Goal: Find specific page/section: Find specific page/section

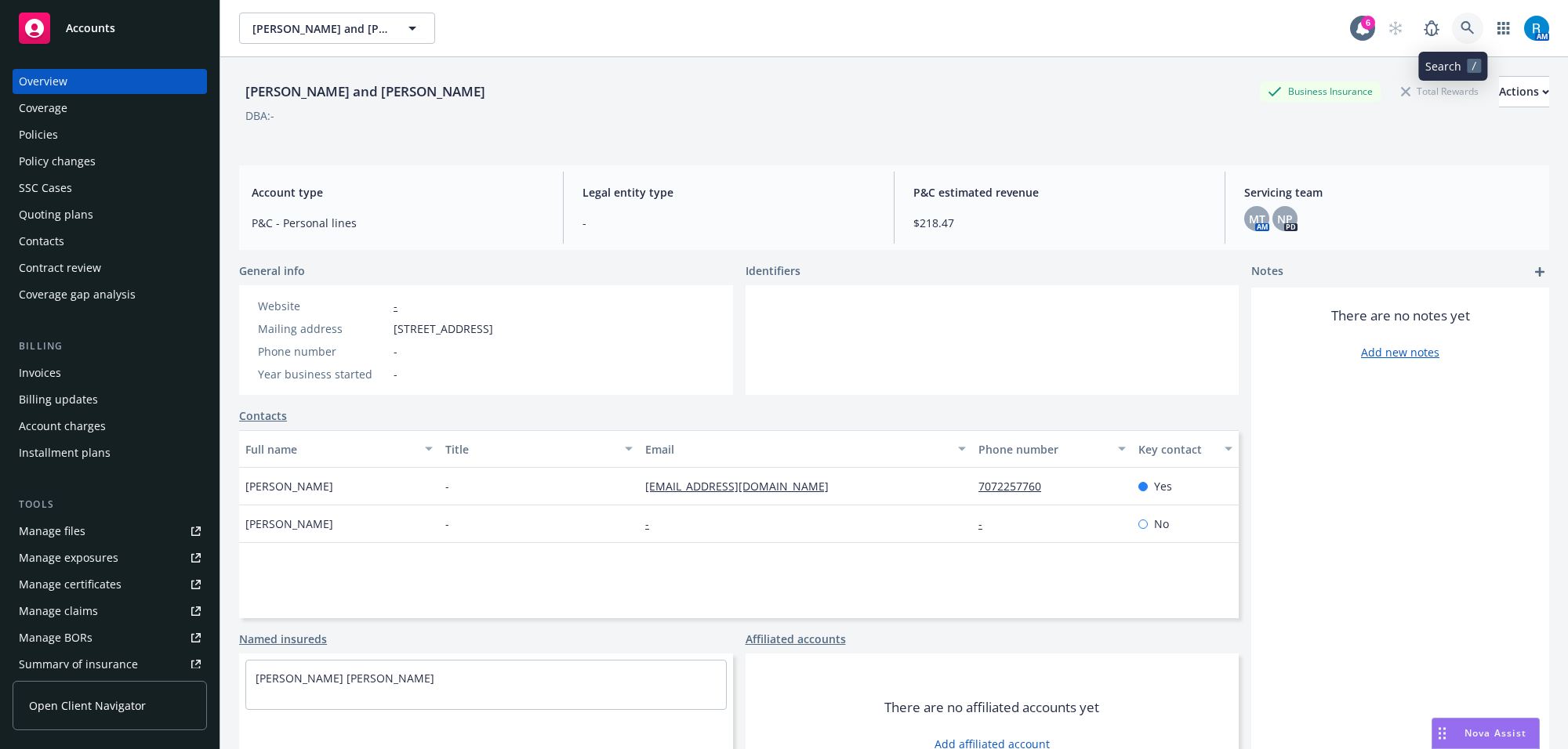
click at [1460, 30] on icon at bounding box center [1467, 28] width 14 height 14
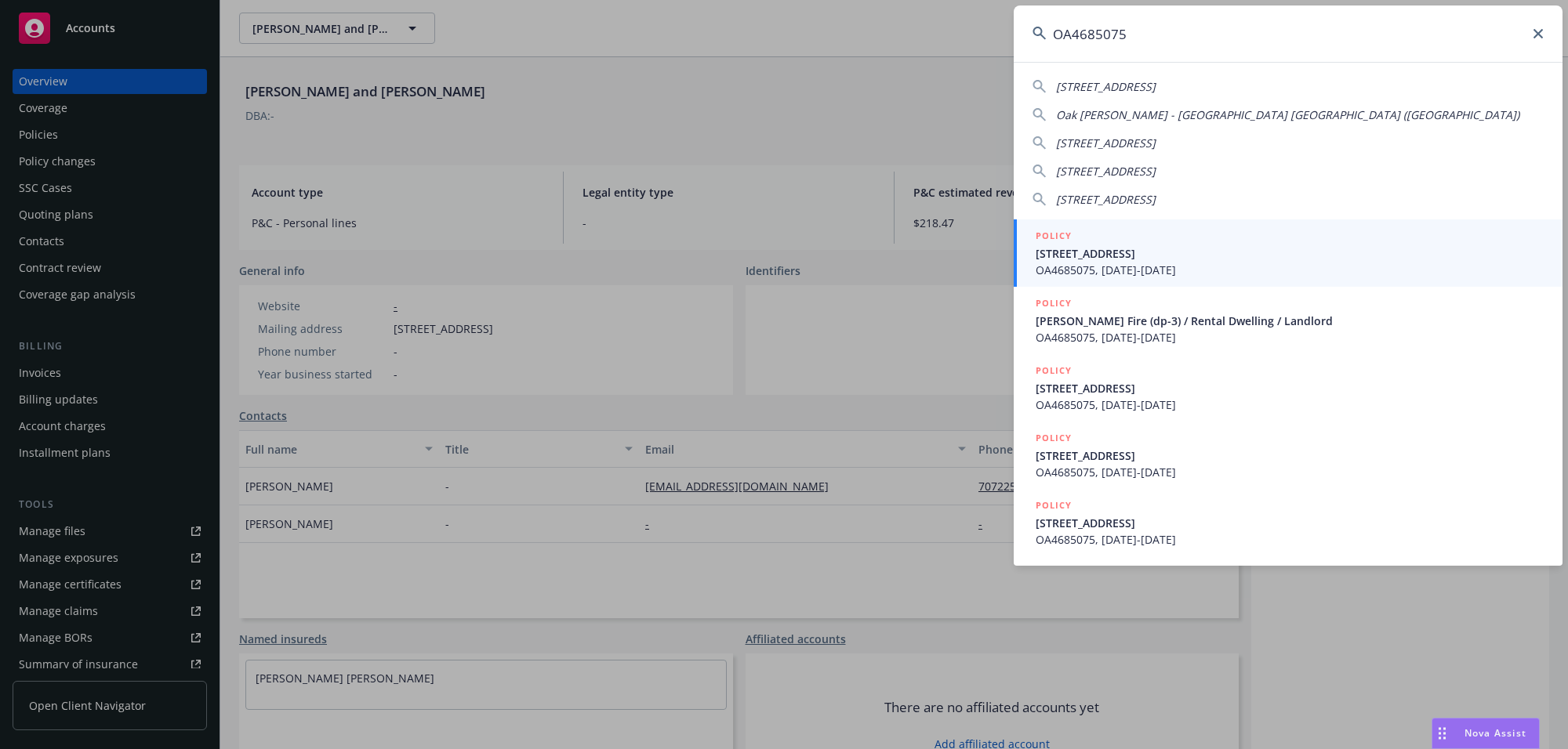
type input "OA4685075"
click at [1068, 262] on span "OA4685075, [DATE]-[DATE]" at bounding box center [1289, 269] width 508 height 17
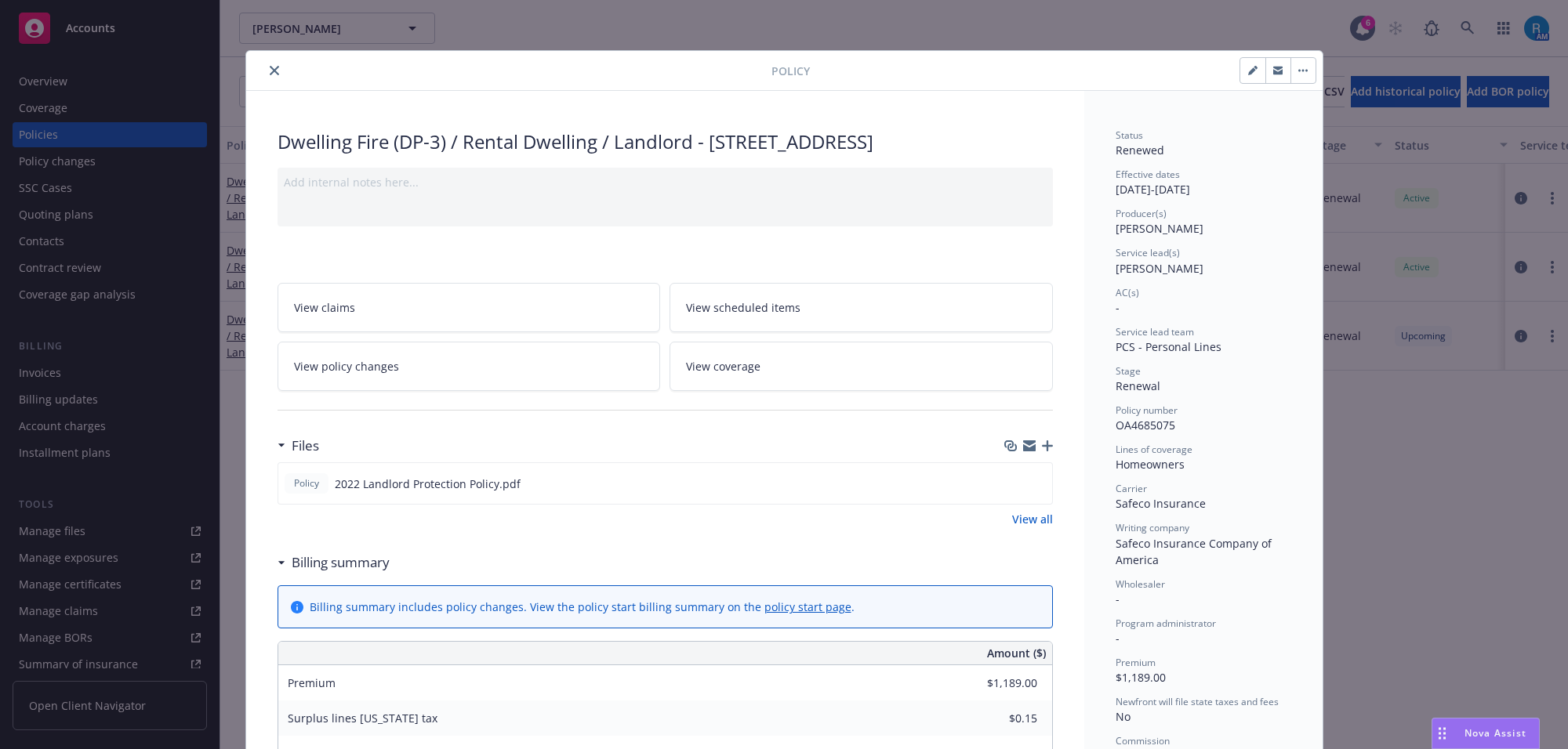
click at [272, 65] on button "close" at bounding box center [273, 70] width 19 height 19
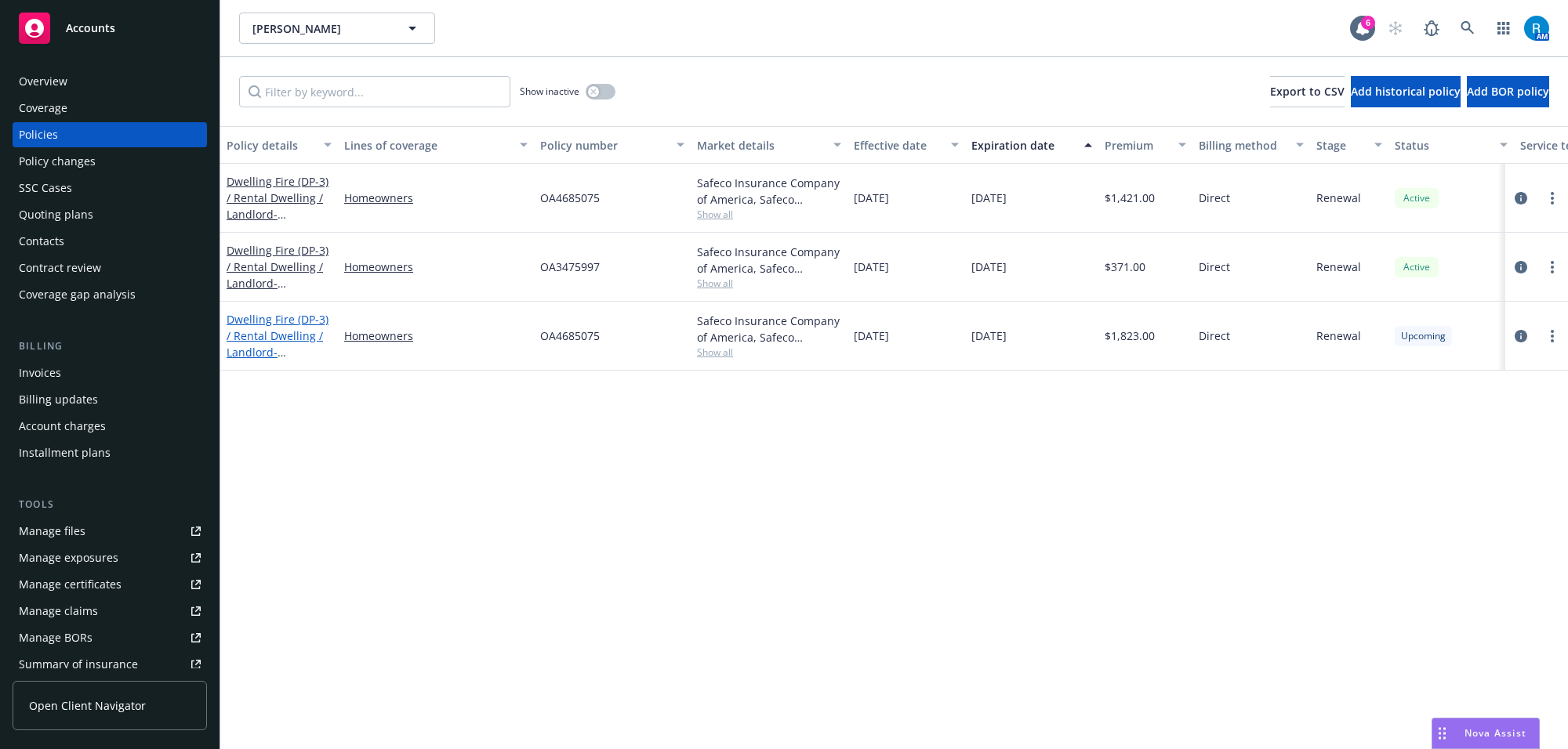
click at [278, 337] on link "Dwelling Fire (DP-3) / Rental Dwelling / Landlord - [STREET_ADDRESS]" at bounding box center [277, 343] width 102 height 64
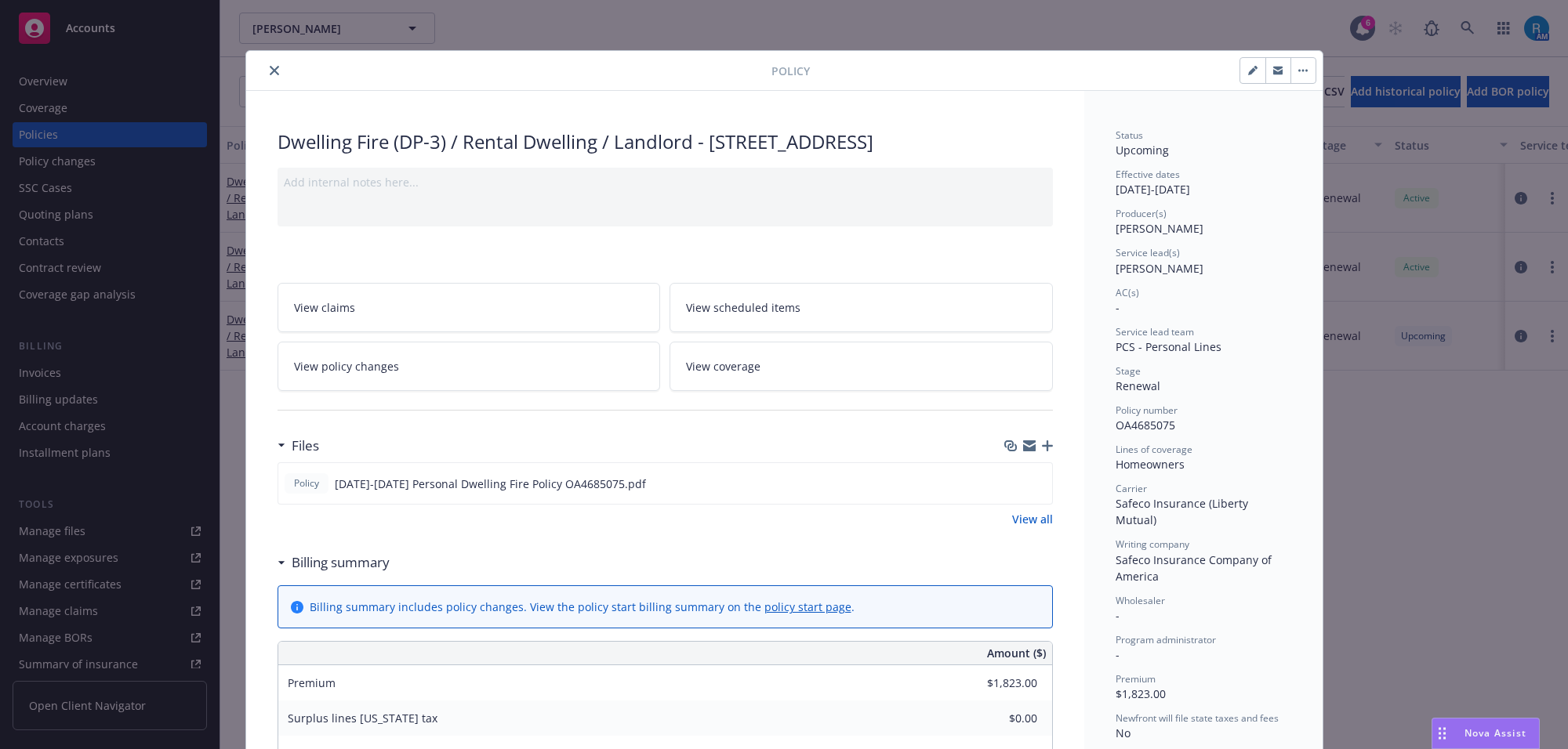
click at [269, 70] on icon "close" at bounding box center [274, 71] width 10 height 10
